Goal: Check status

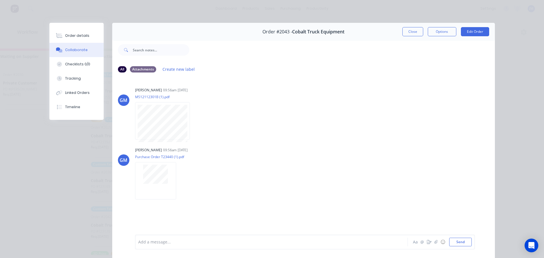
scroll to position [88, 0]
click at [403, 33] on button "Close" at bounding box center [412, 31] width 21 height 9
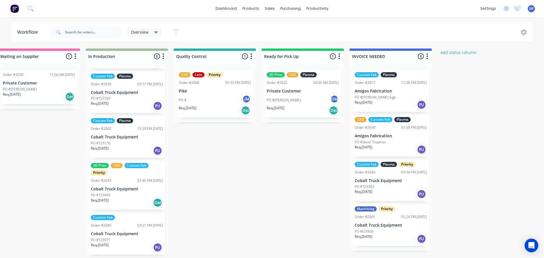
click at [388, 182] on div "Custom Fab Plasma Priority Order #2040 03:34 PM [DATE] Cobalt Truck Equipment P…" at bounding box center [390, 181] width 77 height 42
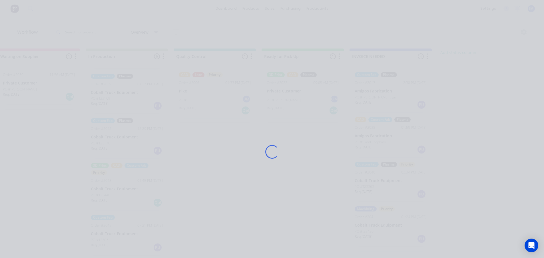
click at [206, 174] on div "Loading..." at bounding box center [272, 152] width 457 height 258
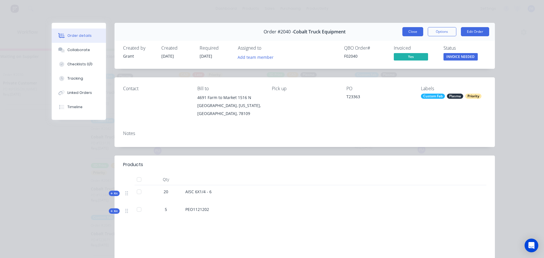
click at [413, 28] on button "Close" at bounding box center [412, 31] width 21 height 9
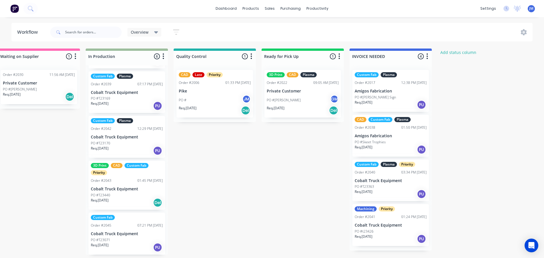
click at [233, 178] on div "Quote Adjustment Needed 0 Status colour #6A5ACD hex #6A5ACD Save Cancel Notific…" at bounding box center [100, 152] width 1118 height 206
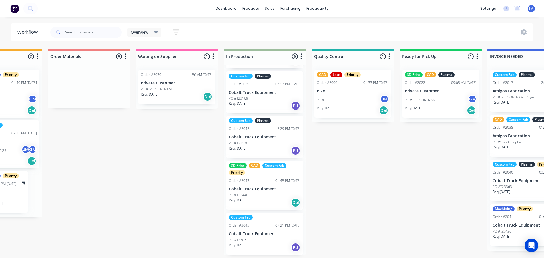
scroll to position [1, 316]
click at [343, 212] on div "Quote Adjustment Needed 0 Status colour #6A5ACD hex #6A5ACD Save Cancel Notific…" at bounding box center [239, 152] width 1118 height 206
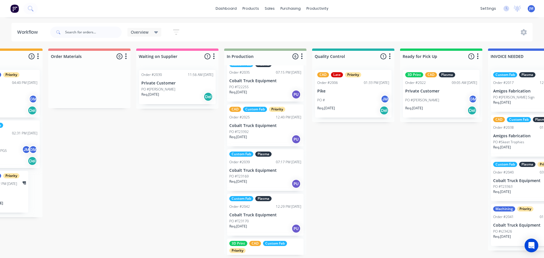
scroll to position [0, 0]
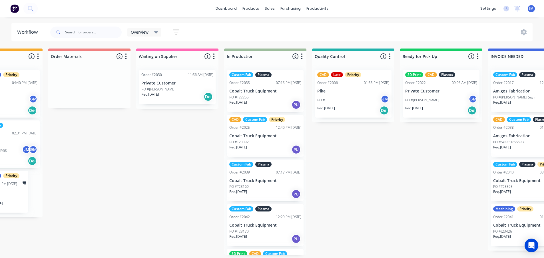
click at [270, 105] on div "Req. [DATE] PU" at bounding box center [265, 105] width 72 height 10
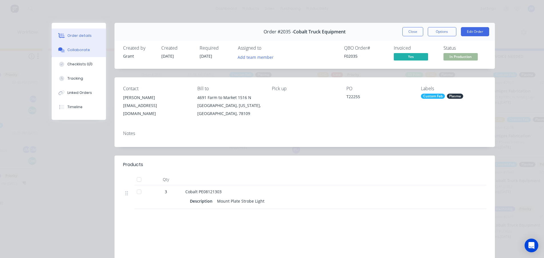
click at [78, 53] on button "Collaborate" at bounding box center [79, 50] width 54 height 14
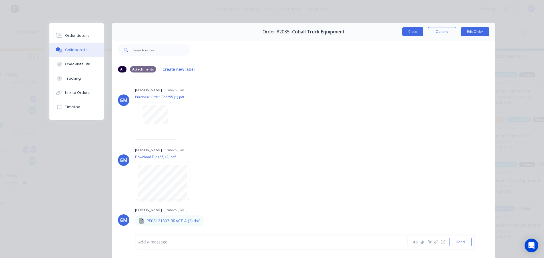
click at [411, 34] on button "Close" at bounding box center [412, 31] width 21 height 9
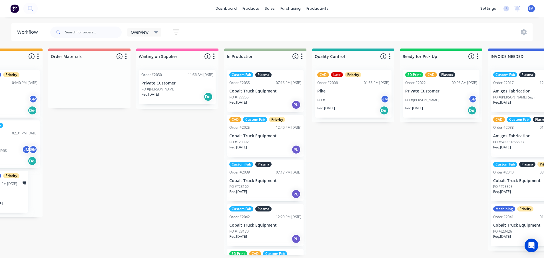
click at [265, 101] on div "Req. [DATE] PU" at bounding box center [265, 105] width 72 height 10
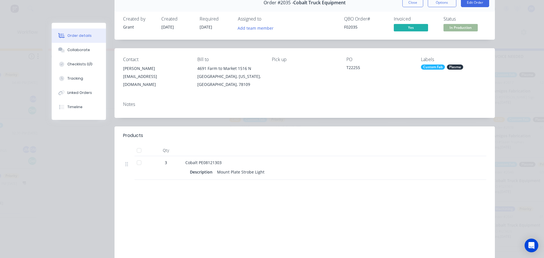
scroll to position [71, 0]
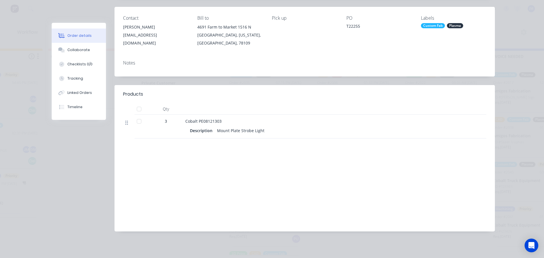
click at [125, 123] on icon at bounding box center [126, 122] width 3 height 5
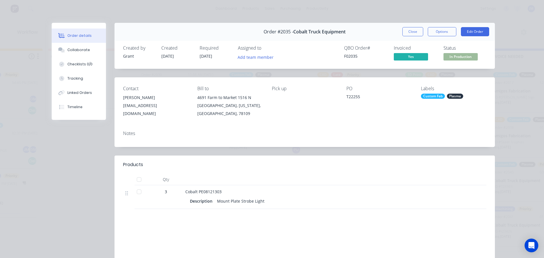
click at [405, 59] on span "Yes" at bounding box center [411, 56] width 34 height 7
click at [409, 33] on button "Close" at bounding box center [412, 31] width 21 height 9
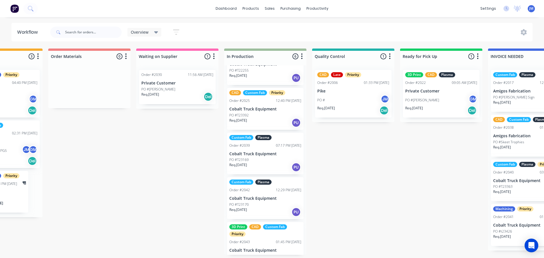
scroll to position [57, 0]
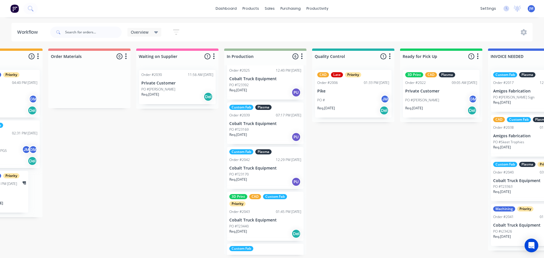
click at [270, 130] on div "PO #T23169" at bounding box center [265, 129] width 72 height 5
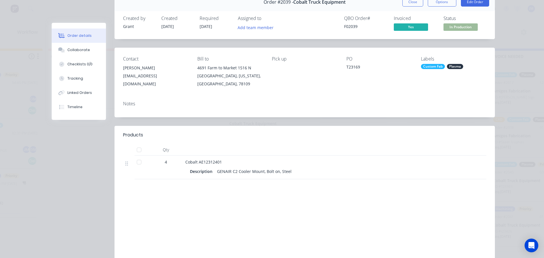
scroll to position [0, 0]
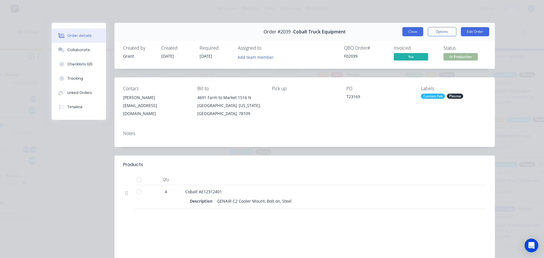
click at [408, 33] on button "Close" at bounding box center [412, 31] width 21 height 9
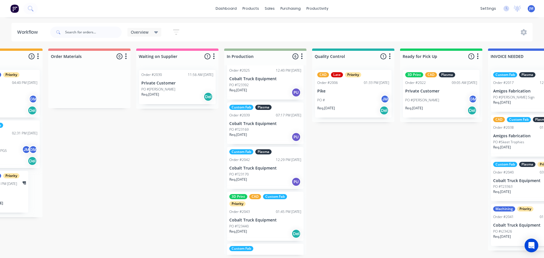
click at [262, 165] on div "Custom Fab Plasma Order #2042 12:29 PM [DATE] Cobalt Truck Equipment PO #T23170…" at bounding box center [265, 168] width 77 height 42
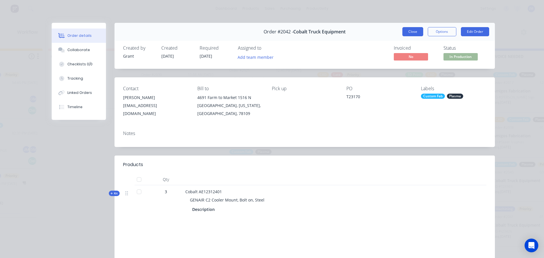
click at [412, 32] on button "Close" at bounding box center [412, 31] width 21 height 9
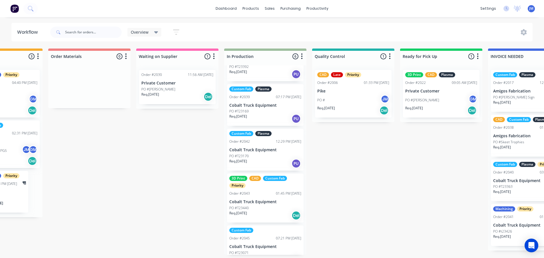
scroll to position [88, 0]
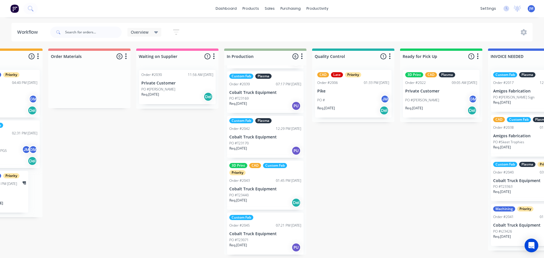
click at [271, 235] on p "Cobalt Truck Equipment" at bounding box center [265, 234] width 72 height 5
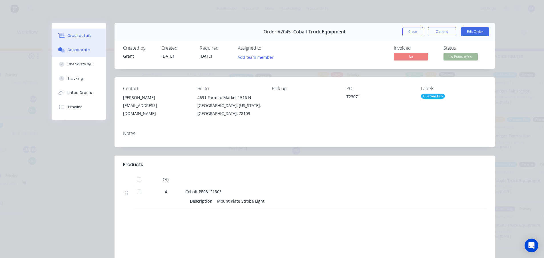
click at [87, 47] on button "Collaborate" at bounding box center [79, 50] width 54 height 14
